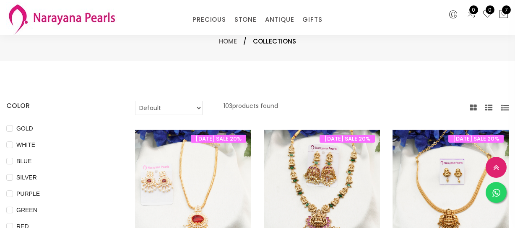
select select "INR"
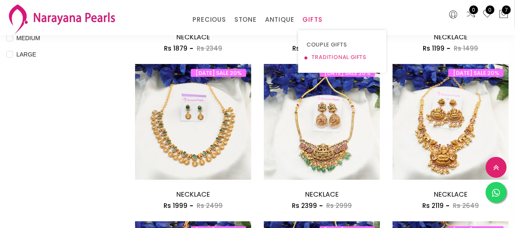
click at [327, 54] on link "TRADITIONAL GIFTS" at bounding box center [341, 57] width 71 height 13
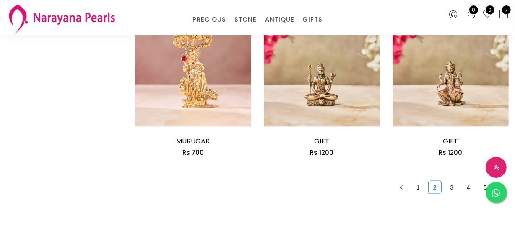
scroll to position [1067, 0]
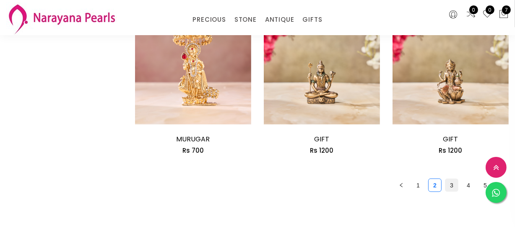
click at [447, 187] on link "3" at bounding box center [451, 185] width 13 height 13
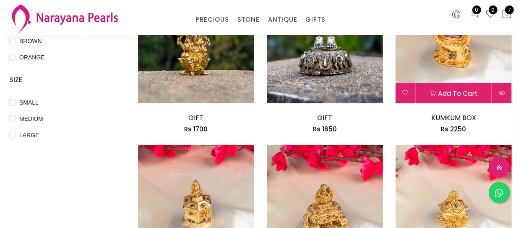
scroll to position [267, 0]
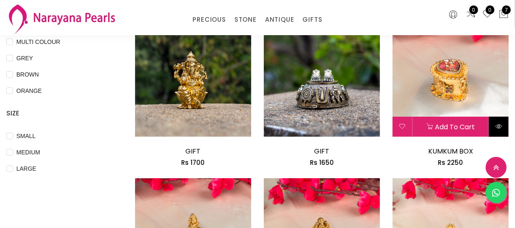
click at [504, 131] on button at bounding box center [499, 127] width 20 height 20
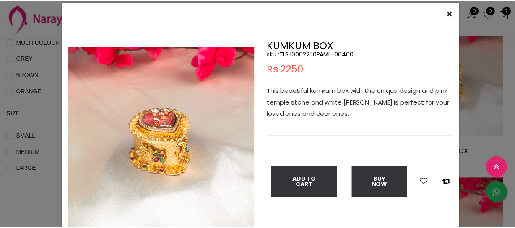
scroll to position [38, 0]
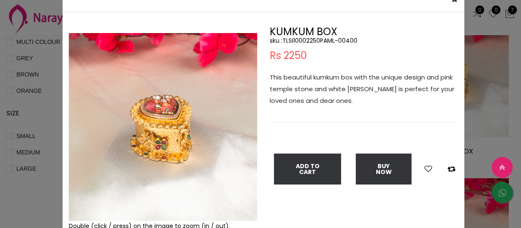
click at [54, 100] on div "× Close Double (click / press) on the image to zoom (in / out). KUMKUM BOX sku …" at bounding box center [260, 114] width 521 height 228
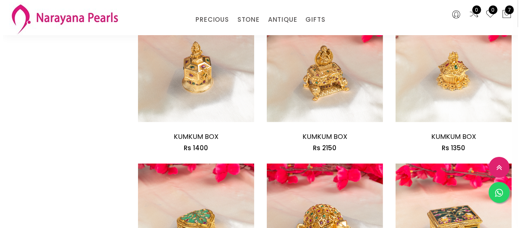
scroll to position [457, 0]
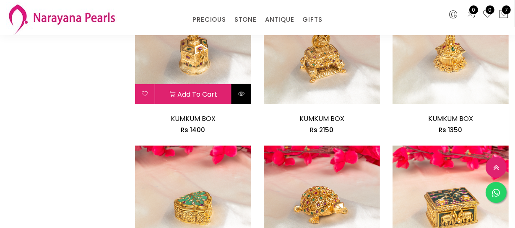
click at [239, 96] on icon at bounding box center [241, 94] width 7 height 7
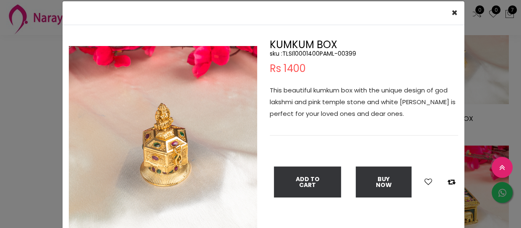
scroll to position [38, 0]
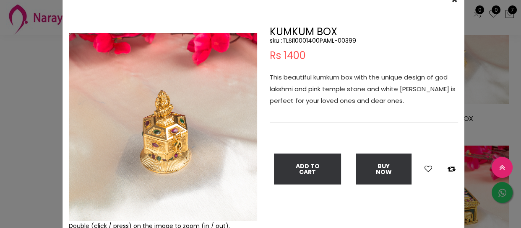
click at [245, 218] on img at bounding box center [163, 127] width 188 height 188
click at [37, 105] on div "× Close Double (click / press) on the image to zoom (in / out). KUMKUM BOX sku …" at bounding box center [260, 114] width 521 height 228
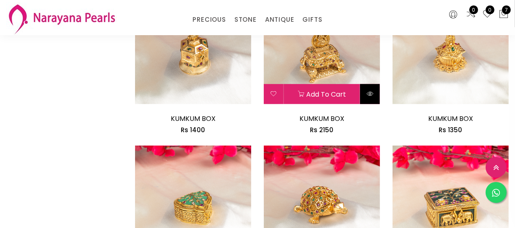
click at [368, 96] on icon at bounding box center [369, 94] width 7 height 7
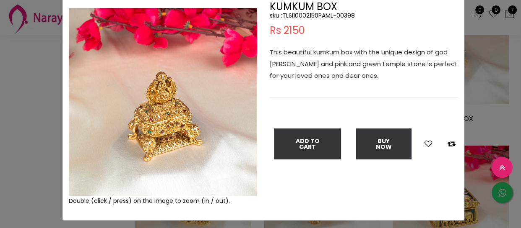
scroll to position [76, 0]
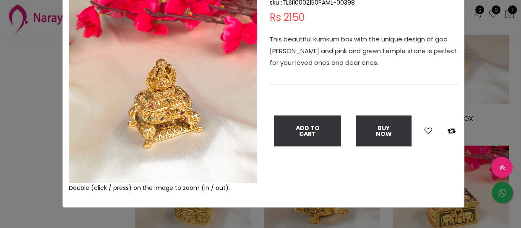
click at [29, 104] on div "× Close Double (click / press) on the image to zoom (in / out). KUMKUM BOX sku …" at bounding box center [260, 114] width 521 height 228
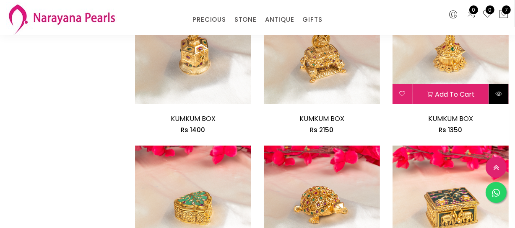
click at [493, 93] on button at bounding box center [499, 94] width 20 height 20
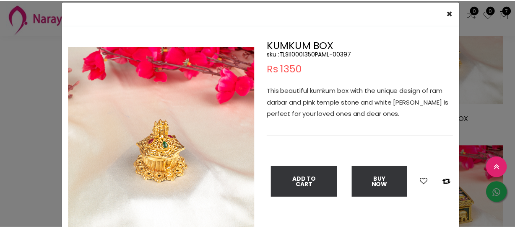
scroll to position [38, 0]
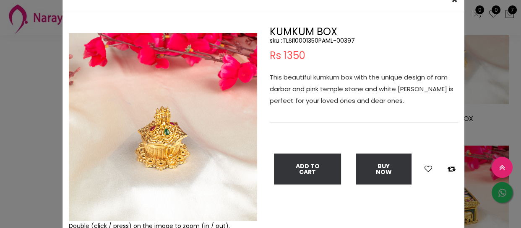
click at [36, 101] on div "× Close Double (click / press) on the image to zoom (in / out). KUMKUM BOX sku …" at bounding box center [260, 114] width 521 height 228
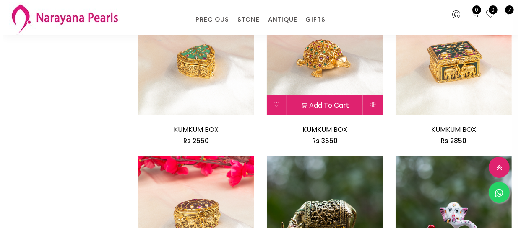
scroll to position [610, 0]
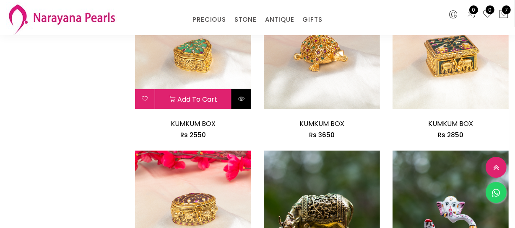
click at [245, 101] on button at bounding box center [241, 99] width 20 height 20
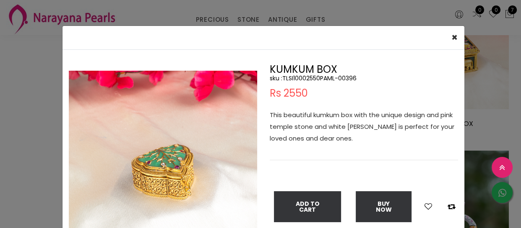
scroll to position [38, 0]
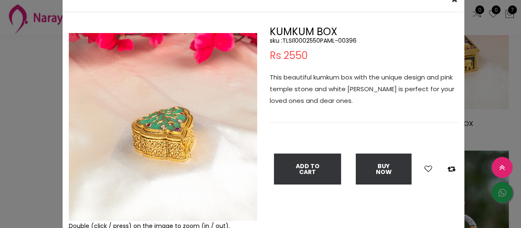
click at [45, 72] on div "× Close Double (click / press) on the image to zoom (in / out). KUMKUM BOX sku …" at bounding box center [260, 114] width 521 height 228
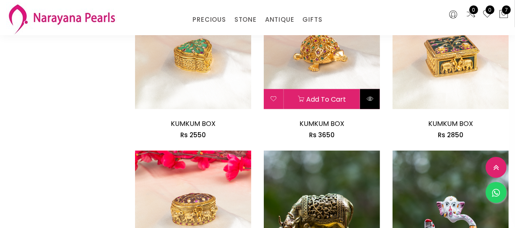
click at [372, 99] on icon at bounding box center [369, 99] width 7 height 7
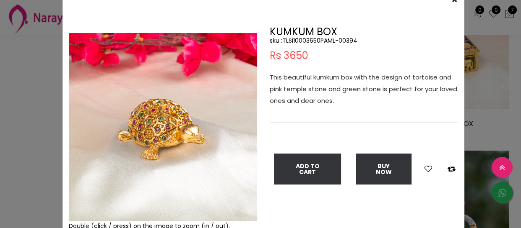
click at [23, 81] on div "× Close Double (click / press) on the image to zoom (in / out). KUMKUM BOX sku …" at bounding box center [260, 114] width 521 height 228
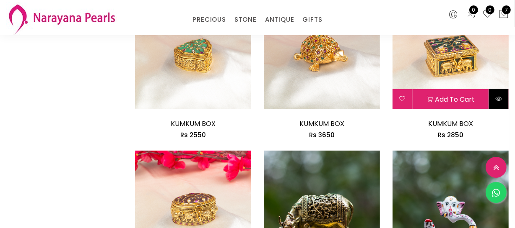
click at [495, 96] on button at bounding box center [499, 99] width 20 height 20
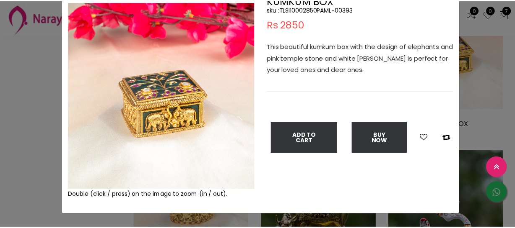
scroll to position [76, 0]
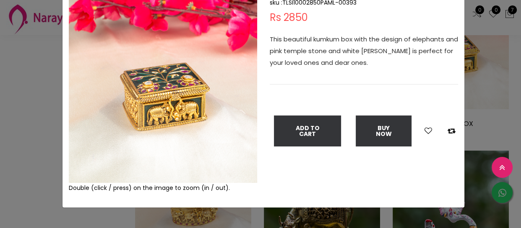
click at [26, 103] on div "× Close Double (click / press) on the image to zoom (in / out). KUMKUM BOX sku …" at bounding box center [260, 114] width 521 height 228
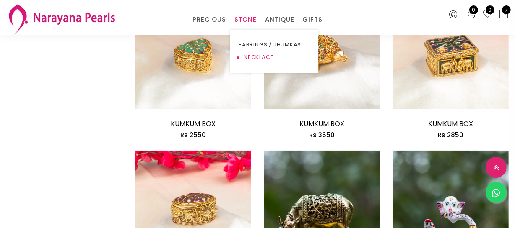
click at [249, 54] on link "NECKLACE" at bounding box center [274, 57] width 71 height 13
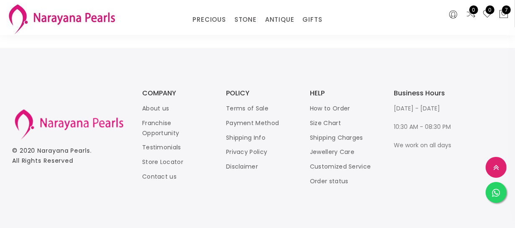
scroll to position [1115, 0]
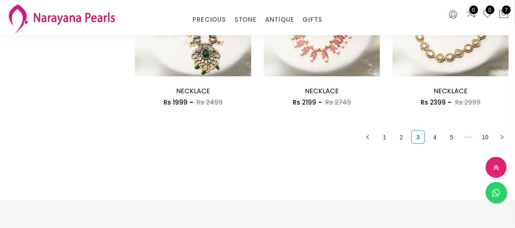
click at [481, 133] on link "10" at bounding box center [485, 137] width 13 height 13
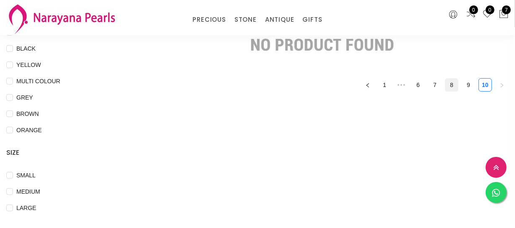
scroll to position [190, 0]
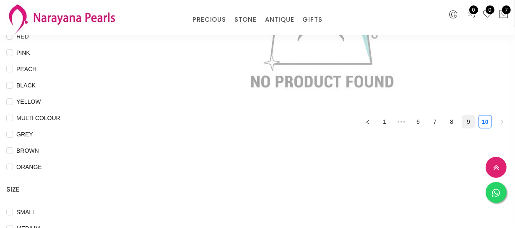
click at [462, 118] on link "9" at bounding box center [468, 122] width 13 height 13
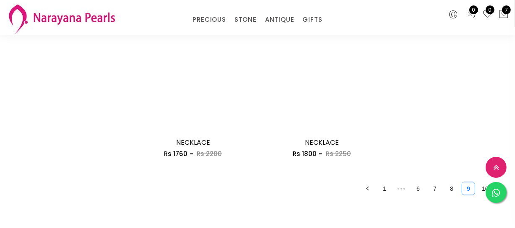
scroll to position [1067, 0]
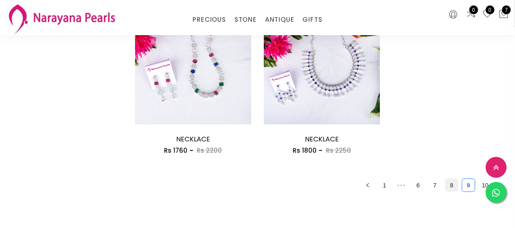
click at [453, 184] on link "8" at bounding box center [451, 185] width 13 height 13
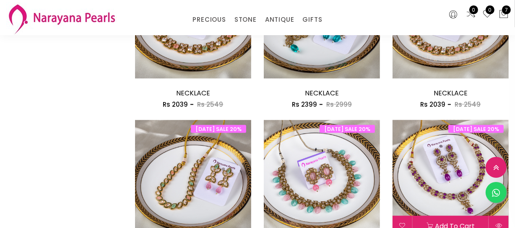
scroll to position [1181, 0]
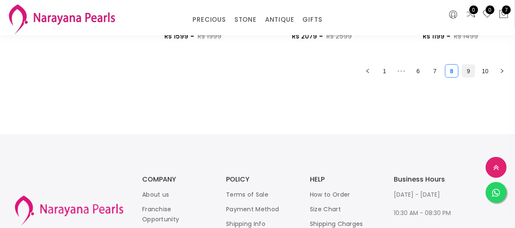
click at [468, 75] on link "9" at bounding box center [468, 71] width 13 height 13
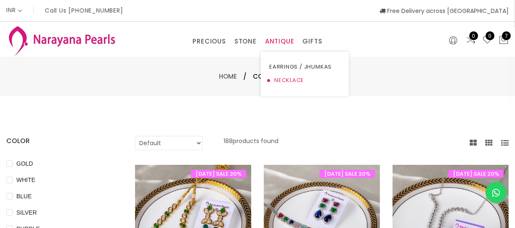
click at [274, 82] on link "NECKLACE" at bounding box center [304, 80] width 71 height 13
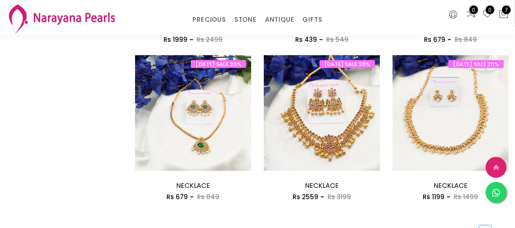
scroll to position [1105, 0]
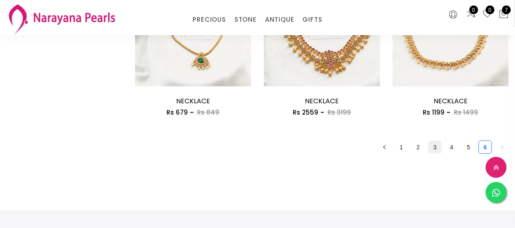
click at [438, 144] on link "3" at bounding box center [434, 147] width 13 height 13
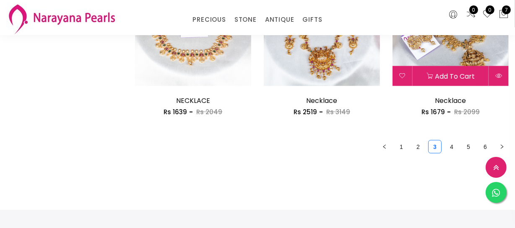
scroll to position [1105, 0]
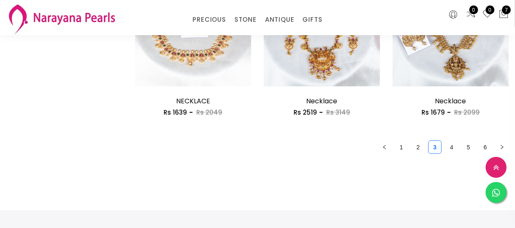
click at [465, 145] on link "5" at bounding box center [468, 147] width 13 height 13
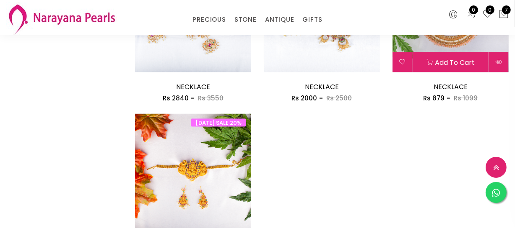
scroll to position [1181, 0]
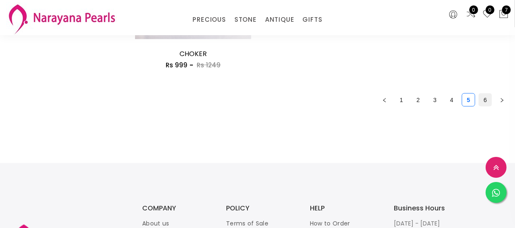
click at [485, 103] on link "6" at bounding box center [485, 100] width 13 height 13
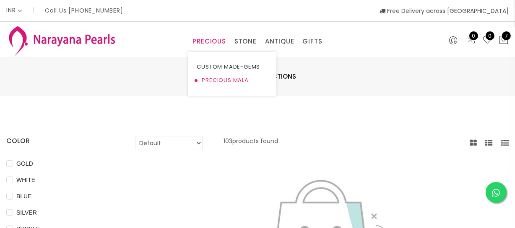
click at [218, 78] on link "PRECIOUS MALA" at bounding box center [232, 80] width 71 height 13
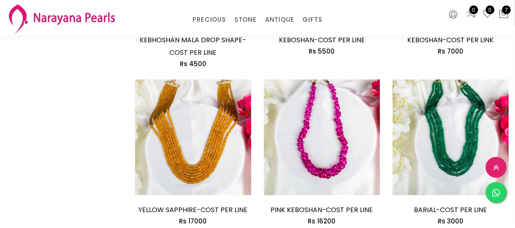
scroll to position [1067, 0]
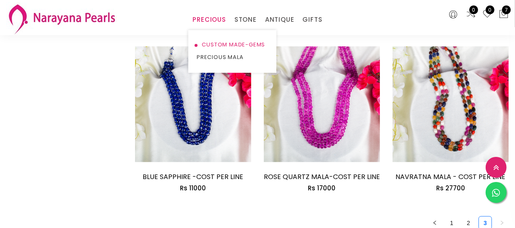
click at [217, 43] on link "CUSTOM MADE-GEMS" at bounding box center [232, 45] width 71 height 13
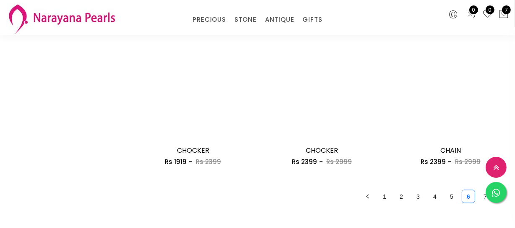
scroll to position [1067, 0]
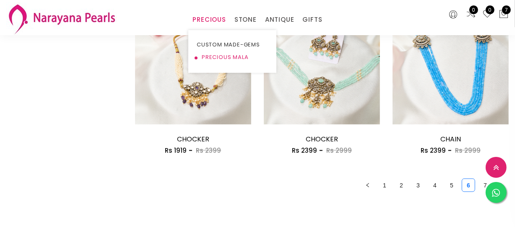
click at [213, 60] on link "PRECIOUS MALA" at bounding box center [232, 57] width 71 height 13
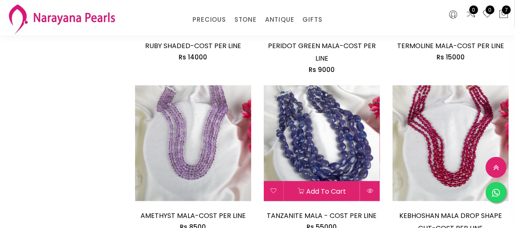
scroll to position [606, 0]
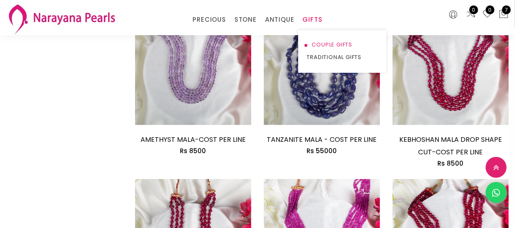
click at [330, 47] on link "COUPLE GIFTS" at bounding box center [341, 45] width 71 height 13
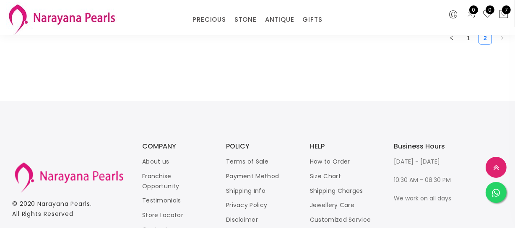
scroll to position [1153, 0]
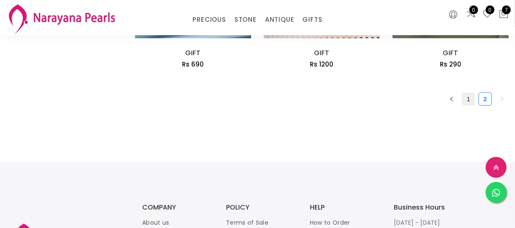
click at [468, 97] on link "1" at bounding box center [468, 99] width 13 height 13
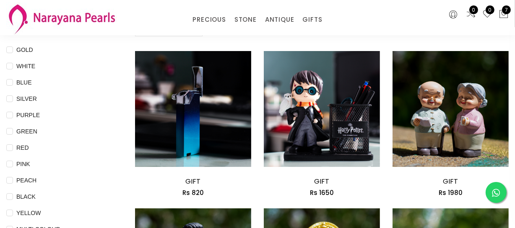
scroll to position [38, 0]
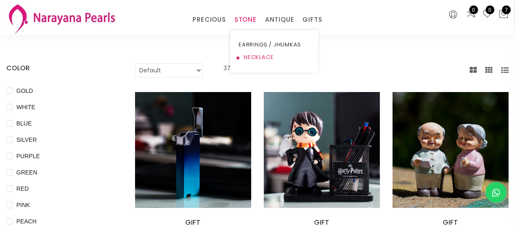
click at [259, 53] on link "NECKLACE" at bounding box center [274, 57] width 71 height 13
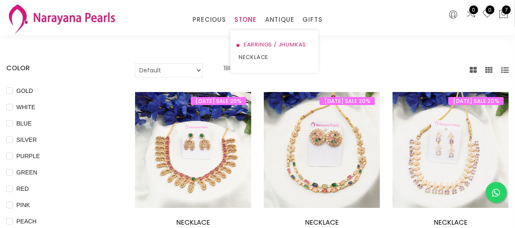
click at [259, 43] on link "EARRINGS / JHUMKAS" at bounding box center [274, 45] width 71 height 13
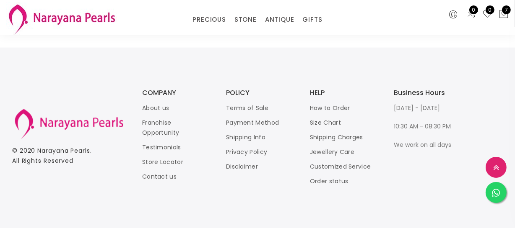
scroll to position [1105, 0]
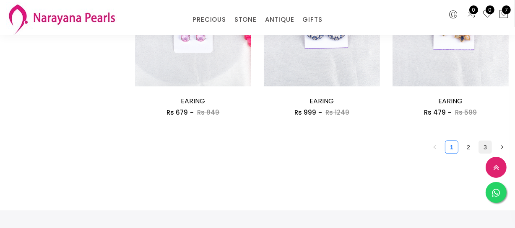
click at [488, 147] on link "3" at bounding box center [485, 147] width 13 height 13
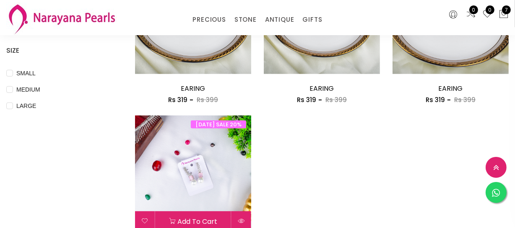
scroll to position [343, 0]
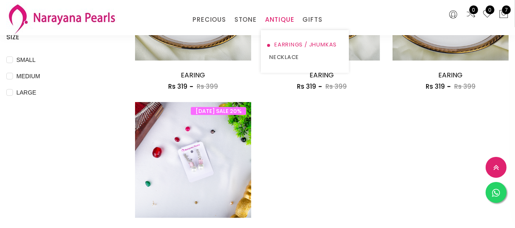
click at [280, 41] on link "EARRINGS / JHUMKAS" at bounding box center [304, 45] width 71 height 13
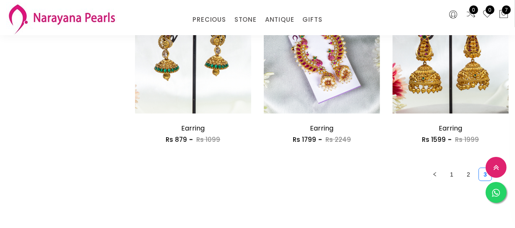
scroll to position [1181, 0]
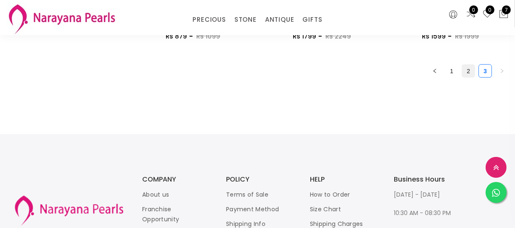
click at [467, 75] on link "2" at bounding box center [468, 71] width 13 height 13
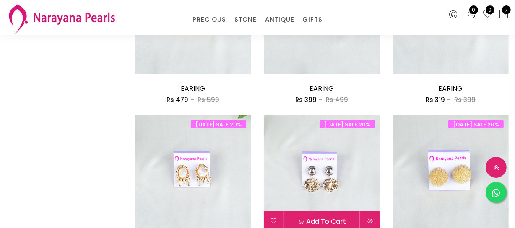
scroll to position [1067, 0]
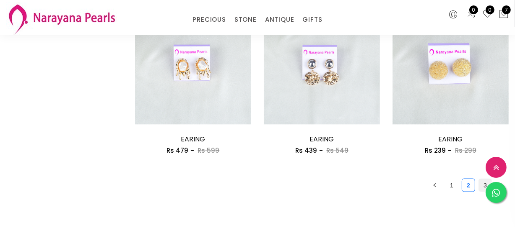
click at [484, 185] on link "3" at bounding box center [485, 185] width 13 height 13
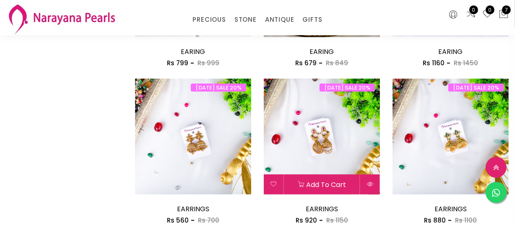
scroll to position [571, 0]
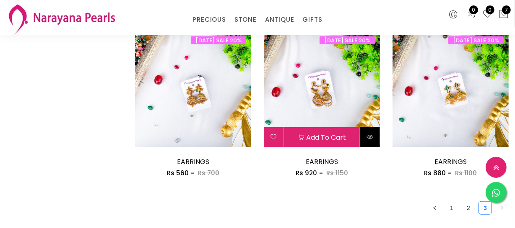
click at [371, 142] on button at bounding box center [370, 137] width 20 height 20
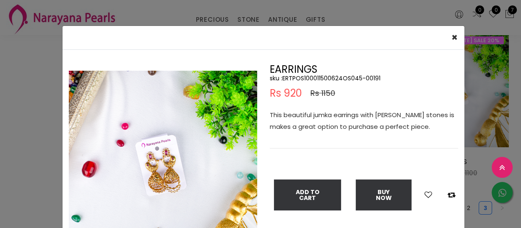
click at [15, 174] on div "× Close Double (click / press) on the image to zoom (in / out). EARRINGS sku : …" at bounding box center [260, 114] width 521 height 228
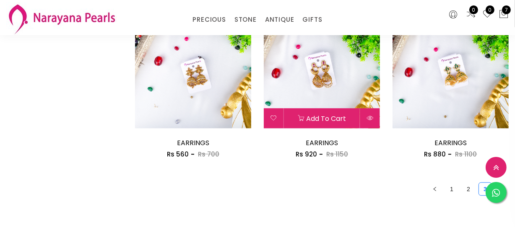
scroll to position [533, 0]
